Goal: Find specific page/section: Find specific page/section

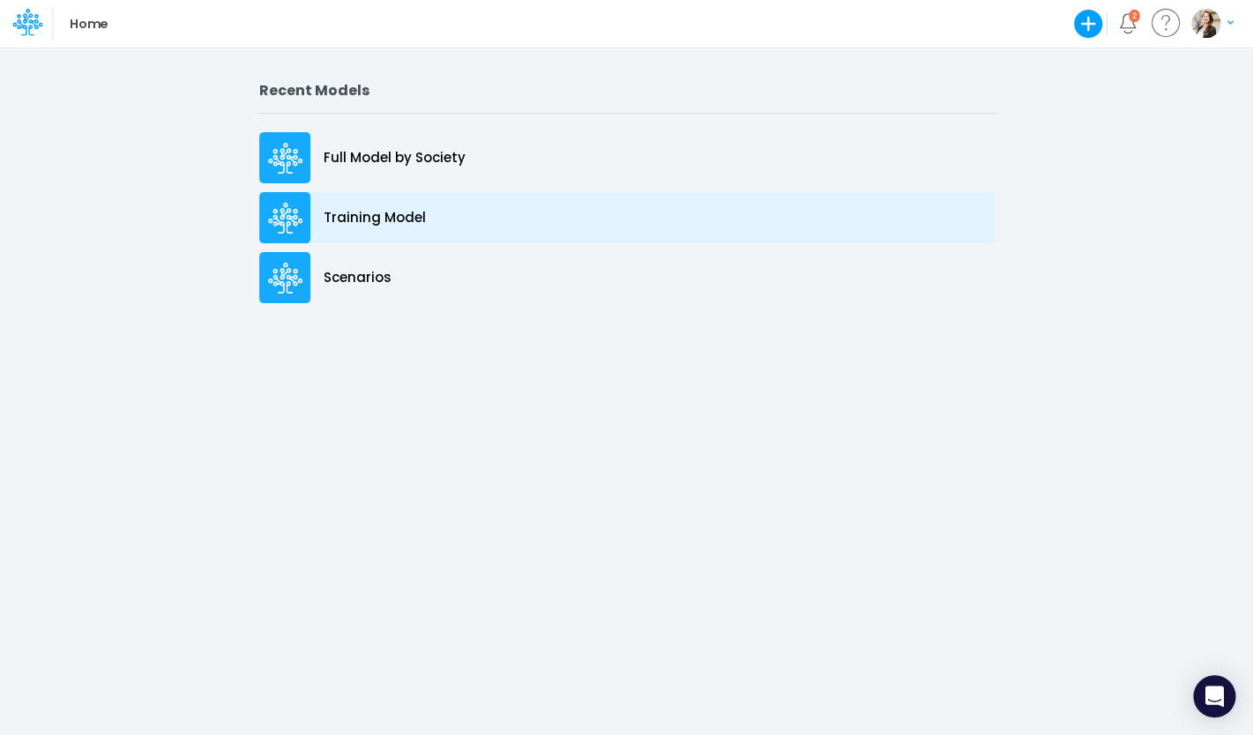
click at [341, 229] on div "Training Model" at bounding box center [626, 217] width 735 height 51
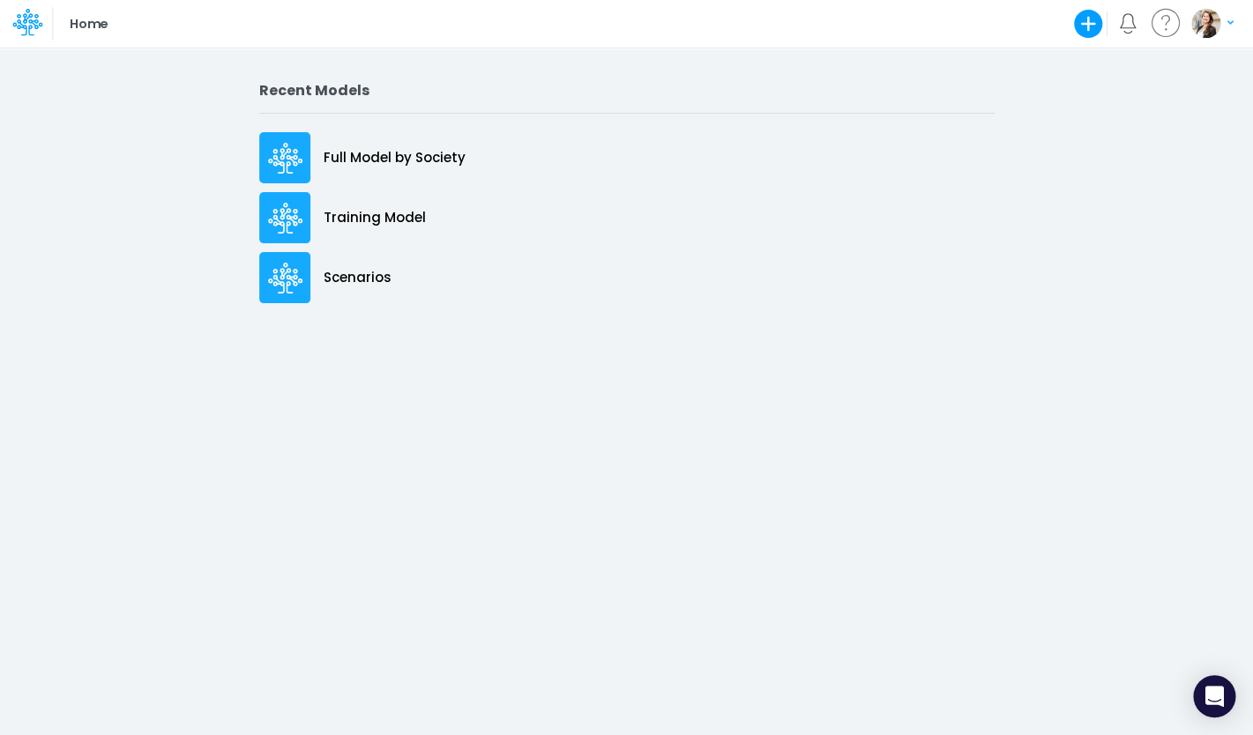
click at [29, 30] on icon at bounding box center [31, 30] width 6 height 11
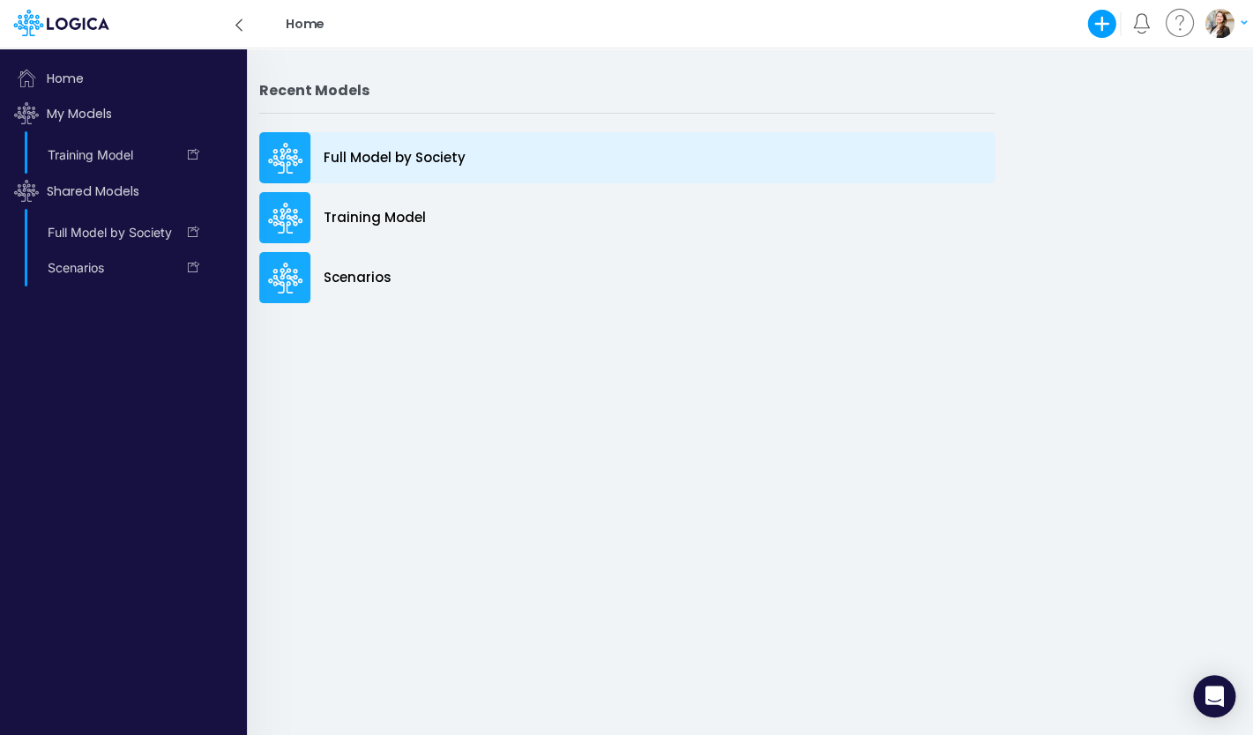
click at [337, 165] on p "Full Model by Society" at bounding box center [395, 158] width 142 height 20
